Goal: Task Accomplishment & Management: Complete application form

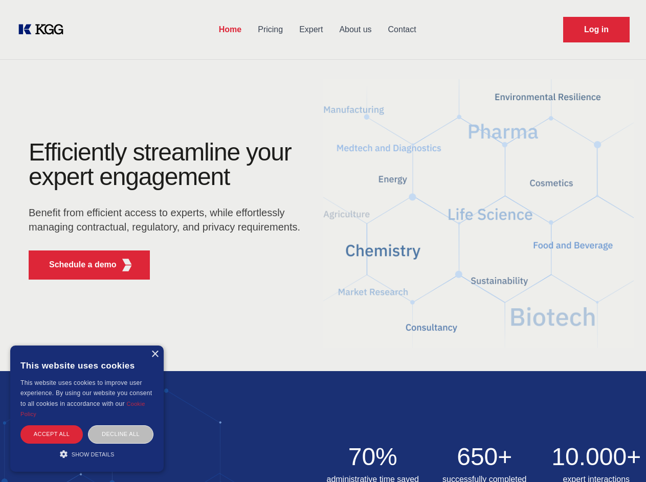
click at [323, 241] on div "Efficiently streamline your expert engagement Benefit from efficient access to …" at bounding box center [167, 214] width 311 height 148
click at [77, 265] on p "Schedule a demo" at bounding box center [82, 265] width 67 height 12
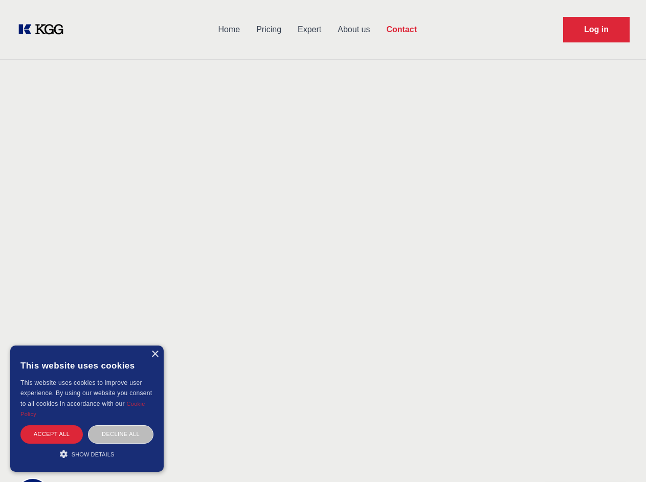
click at [154, 354] on div "× This website uses cookies This website uses cookies to improve user experienc…" at bounding box center [86, 409] width 153 height 126
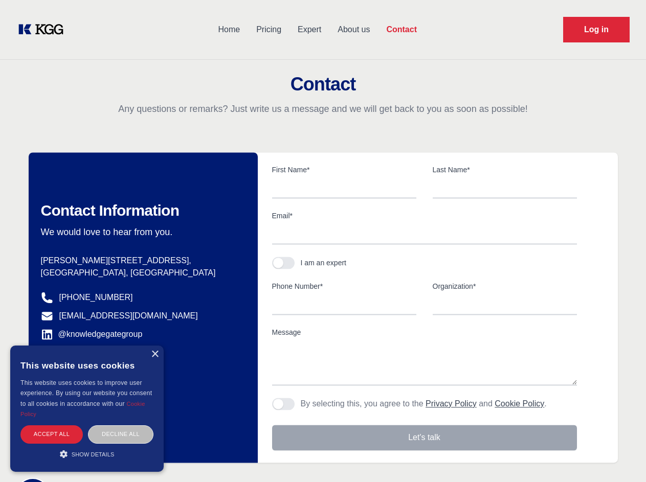
click at [52, 434] on div "Accept all" at bounding box center [51, 434] width 62 height 18
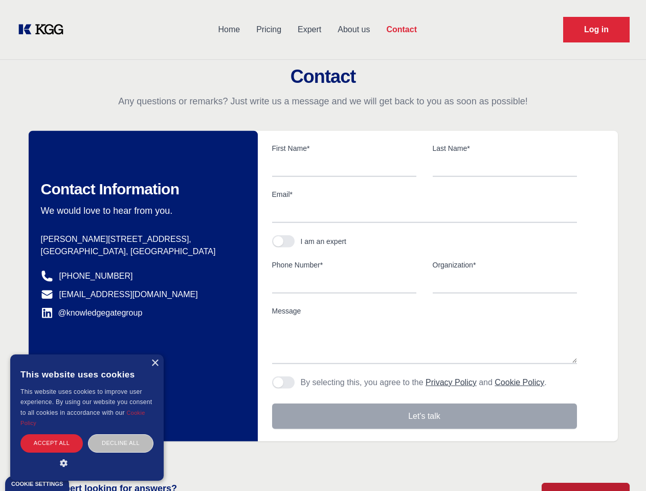
click at [121, 434] on body "Home Pricing Expert About us Contact Log in Contact Any questions or remarks? J…" at bounding box center [323, 449] width 646 height 899
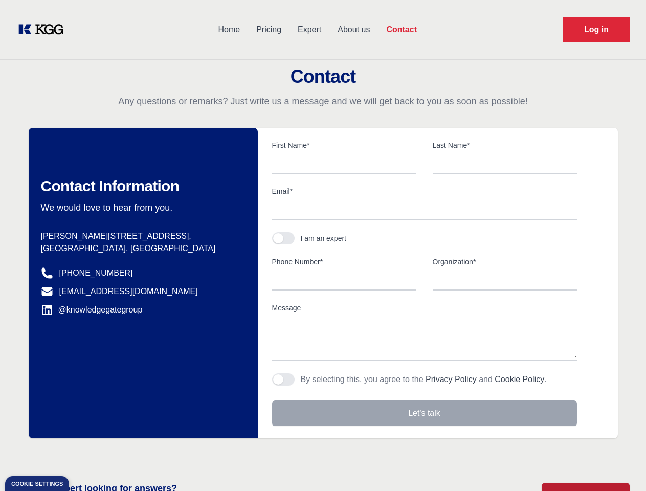
click at [87, 454] on main "Contact Any questions or remarks? Just write us a message and we will get back …" at bounding box center [323, 266] width 646 height 532
